Goal: Transaction & Acquisition: Purchase product/service

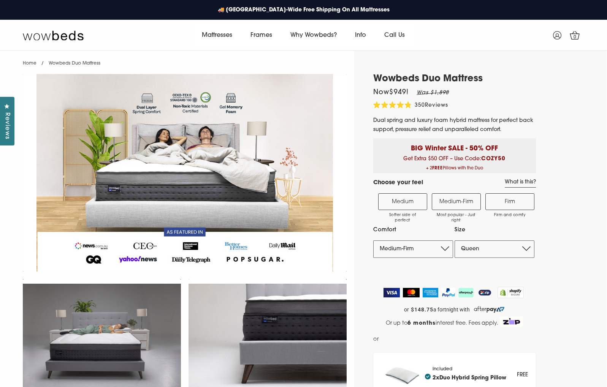
select select "Medium-Firm"
drag, startPoint x: 0, startPoint y: 0, endPoint x: 525, endPoint y: 248, distance: 580.3
click at [525, 248] on select "Single King Single Double Queen King" at bounding box center [495, 249] width 80 height 17
select select "Single"
click at [455, 241] on select "Single King Single Double Queen King" at bounding box center [495, 249] width 80 height 17
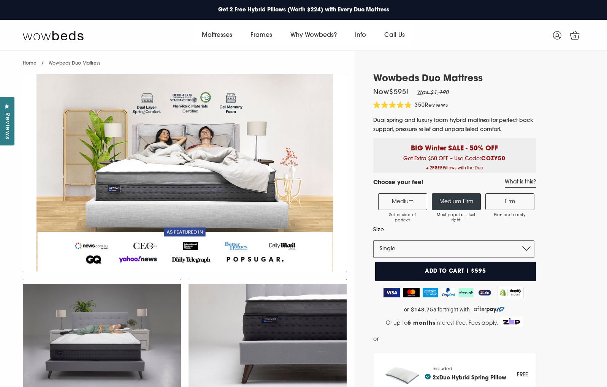
click at [415, 200] on label "Medium Softer side of perfect" at bounding box center [402, 201] width 49 height 17
click at [0, 0] on input "Medium Softer side of perfect" at bounding box center [0, 0] width 0 height 0
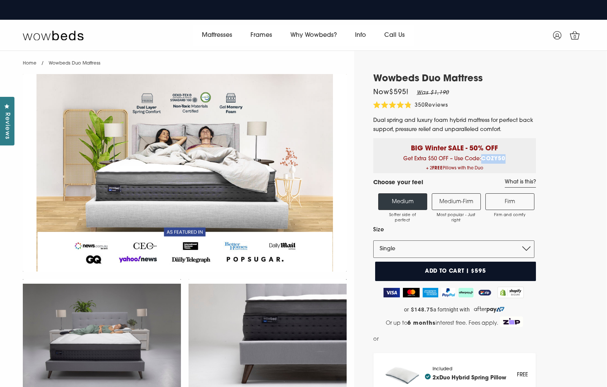
drag, startPoint x: 482, startPoint y: 160, endPoint x: 506, endPoint y: 160, distance: 24.3
click at [506, 160] on span "Get Extra $50 OFF – Use Code: COZY50 + 2 FREE Pillows with the Duo" at bounding box center [454, 164] width 151 height 17
copy b "COZY50"
click at [481, 271] on button "Add to cart | $595" at bounding box center [455, 271] width 161 height 19
click at [577, 35] on span "1" at bounding box center [575, 37] width 8 height 8
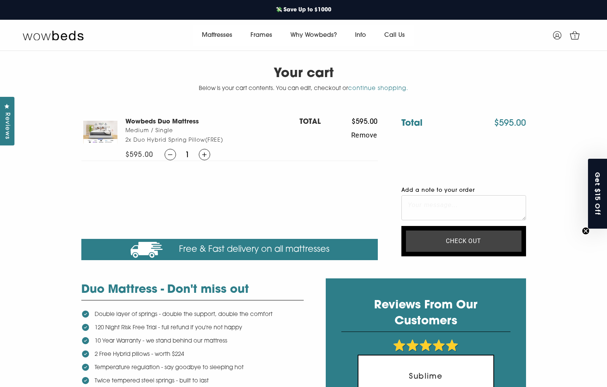
click at [471, 245] on input "Check out" at bounding box center [464, 241] width 116 height 21
